Goal: Task Accomplishment & Management: Manage account settings

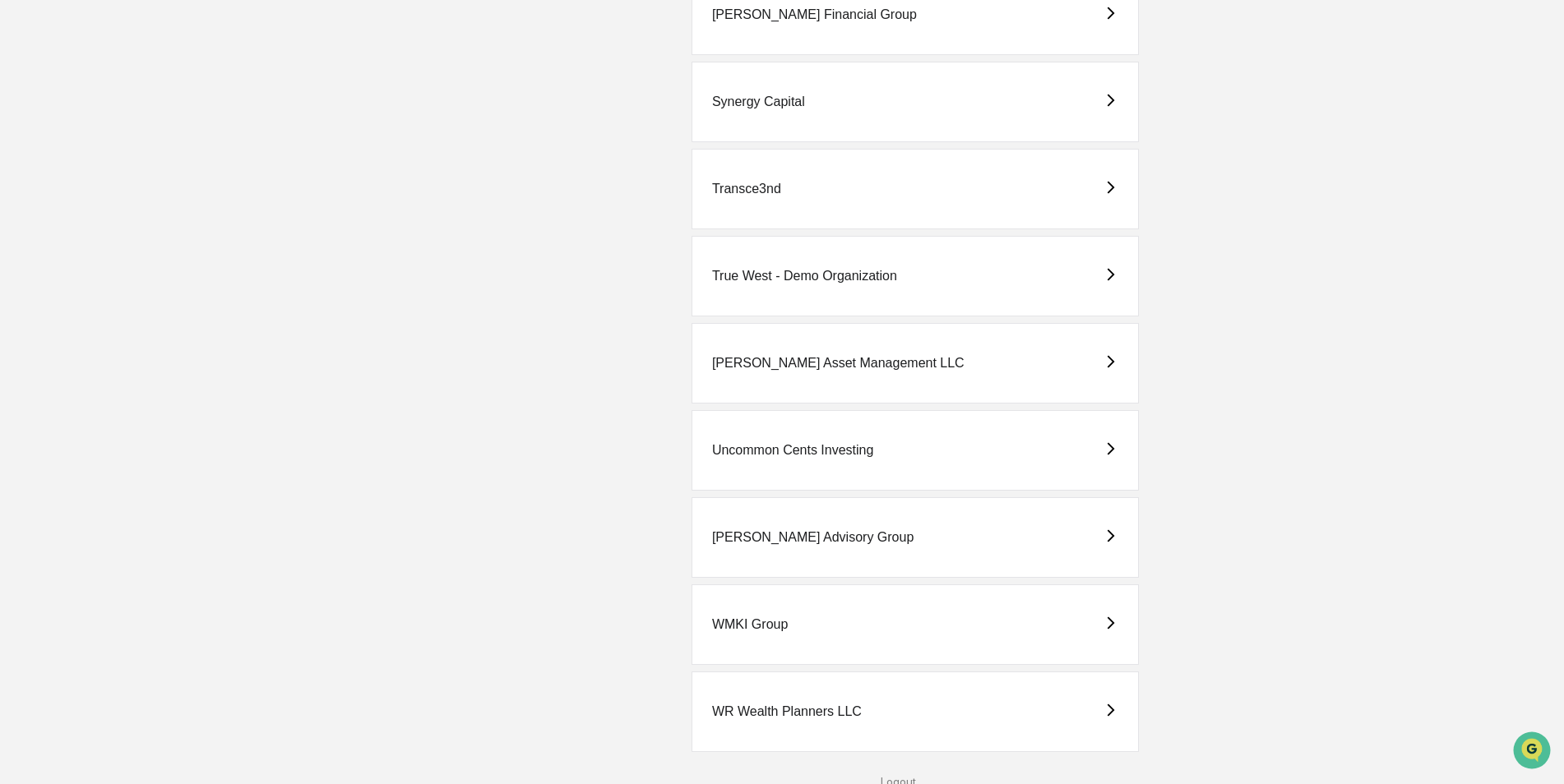
scroll to position [4212, 0]
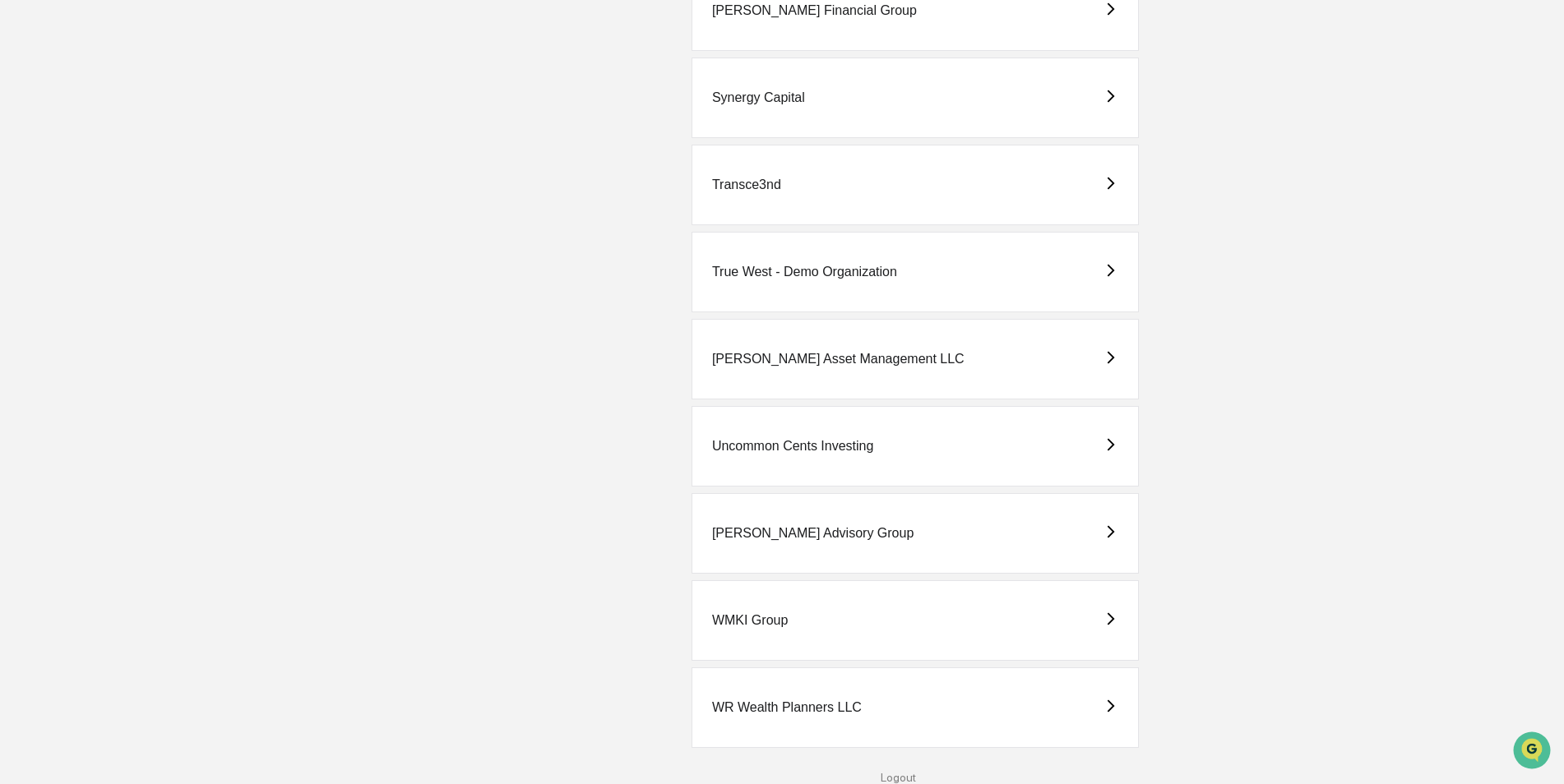
click at [784, 444] on div "Uncommon Cents Investing" at bounding box center [792, 446] width 162 height 15
